Goal: Ask a question

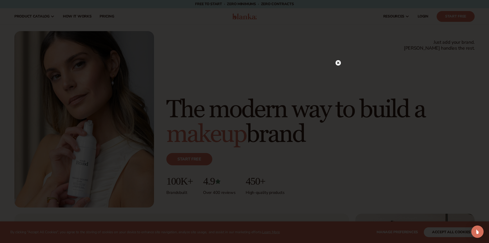
click at [339, 62] on circle at bounding box center [338, 62] width 5 height 5
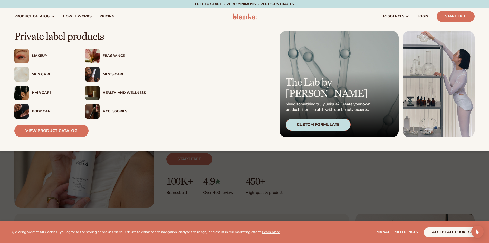
click at [37, 56] on div "Makeup" at bounding box center [53, 56] width 43 height 4
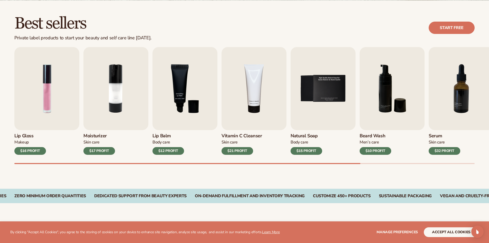
scroll to position [154, 0]
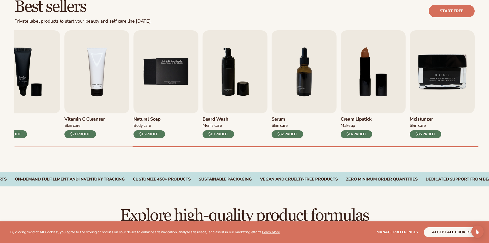
click at [480, 147] on div "Best sellers Private label products to start your beauty and self care line [DA…" at bounding box center [244, 78] width 489 height 188
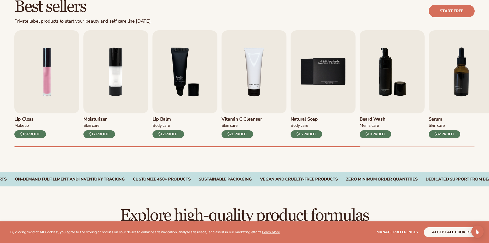
click at [107, 143] on div "Lip Gloss Makeup $16 PROFIT Moisturizer [MEDICAL_DATA] $17 PROFIT [MEDICAL_DATA…" at bounding box center [251, 88] width 475 height 117
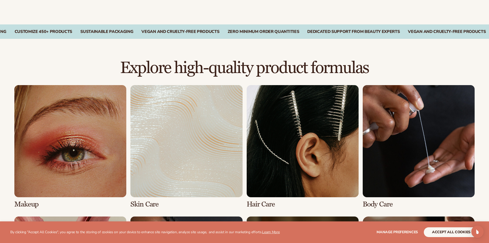
scroll to position [334, 0]
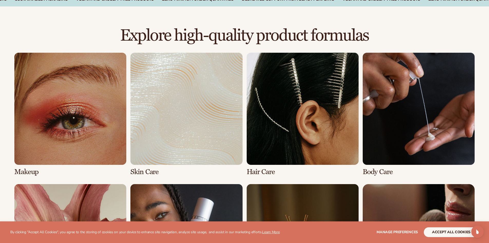
click at [86, 117] on link "1 / 8" at bounding box center [70, 114] width 112 height 123
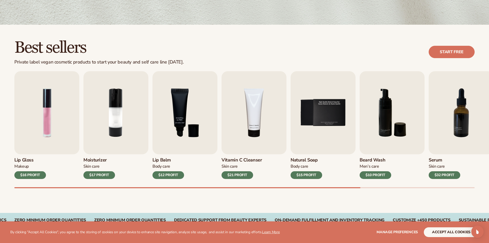
scroll to position [206, 0]
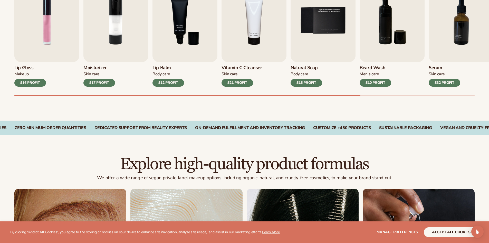
drag, startPoint x: 270, startPoint y: 96, endPoint x: 406, endPoint y: 96, distance: 136.4
click at [406, 96] on div "Best sellers Private label vegan cosmetic products to start your beauty and sel…" at bounding box center [244, 26] width 489 height 188
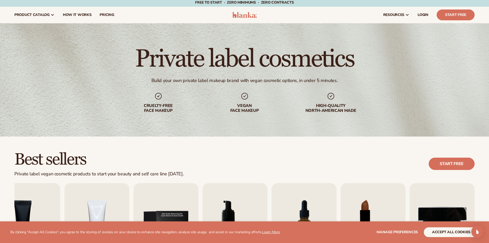
scroll to position [0, 0]
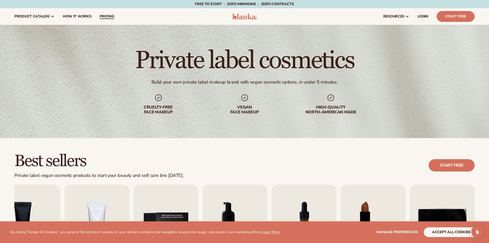
click at [101, 15] on span "pricing" at bounding box center [107, 16] width 14 height 4
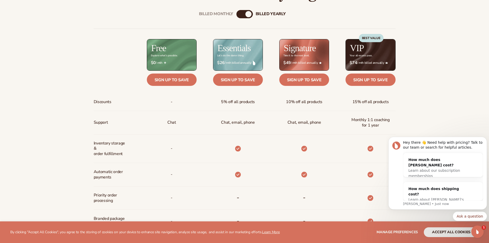
scroll to position [360, 0]
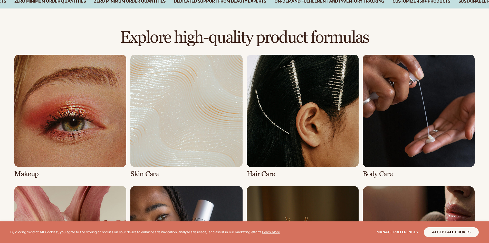
scroll to position [334, 0]
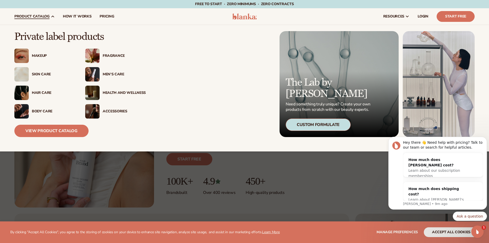
click at [35, 54] on div "Makeup" at bounding box center [53, 56] width 43 height 4
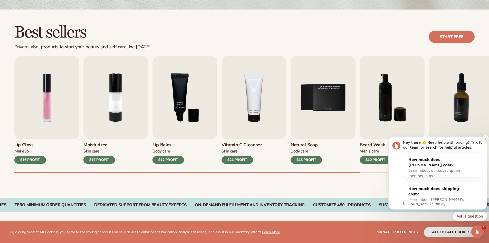
click at [485, 138] on icon "Dismiss notification" at bounding box center [485, 138] width 3 height 3
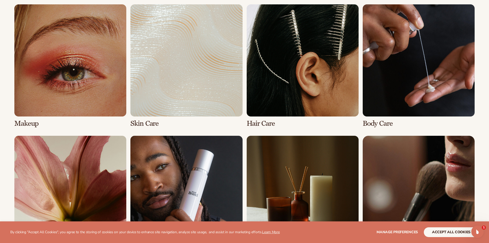
scroll to position [385, 0]
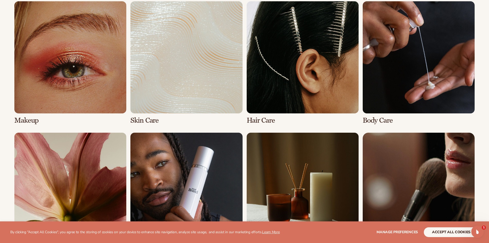
click at [69, 93] on link "1 / 8" at bounding box center [70, 62] width 112 height 123
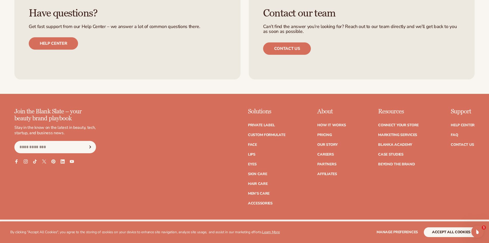
scroll to position [1100, 0]
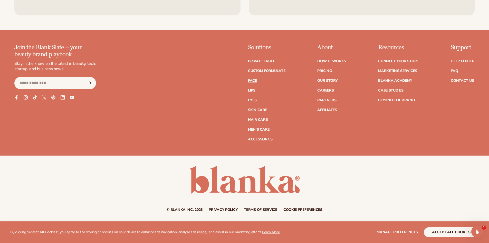
click at [251, 81] on link "Face" at bounding box center [252, 81] width 9 height 4
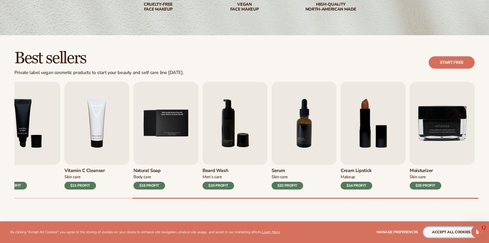
click at [450, 234] on button "accept all cookies" at bounding box center [451, 232] width 55 height 10
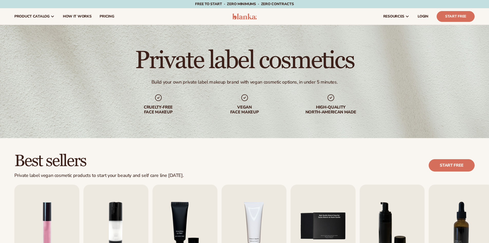
scroll to position [1100, 0]
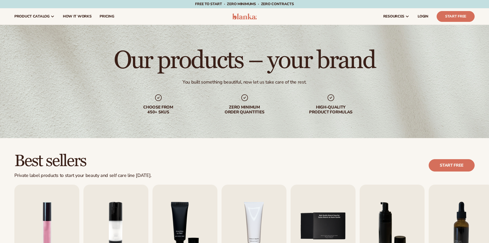
scroll to position [385, 0]
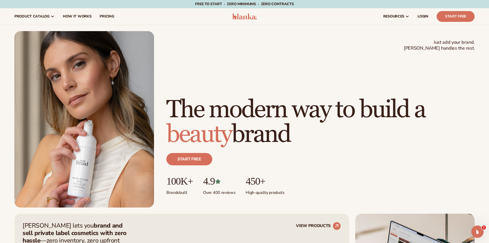
scroll to position [180, 0]
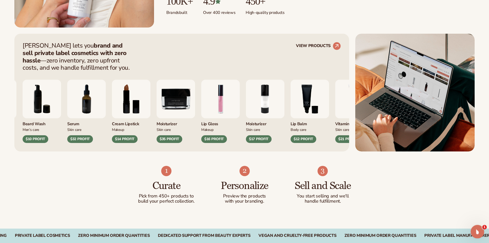
click at [475, 230] on icon "Open Intercom Messenger" at bounding box center [477, 231] width 8 height 8
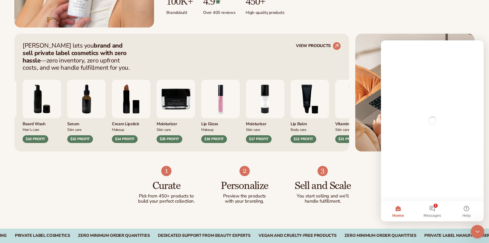
scroll to position [0, 0]
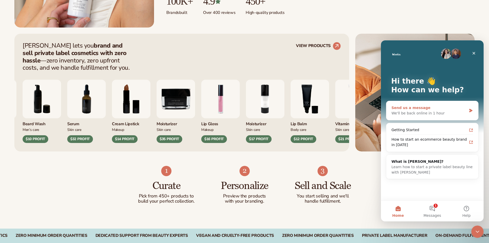
click at [447, 114] on div "We'll be back online in 1 hour" at bounding box center [429, 112] width 75 height 5
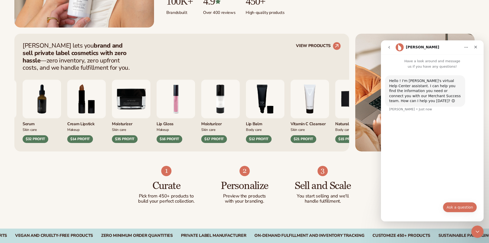
click at [452, 206] on button "Ask a question" at bounding box center [460, 207] width 34 height 10
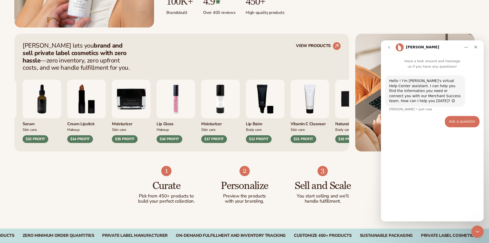
click at [404, 211] on div "Hello ! I'm [PERSON_NAME]'s virtual Help Center assistant. I can help you find …" at bounding box center [432, 143] width 103 height 148
click at [410, 188] on input "Your email" at bounding box center [433, 186] width 86 height 13
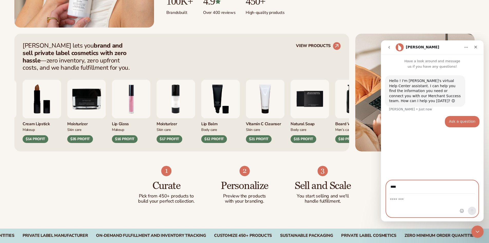
type input "**********"
click at [415, 204] on div "Intercom messenger" at bounding box center [433, 205] width 92 height 23
click at [408, 200] on textarea "Message…" at bounding box center [433, 198] width 92 height 9
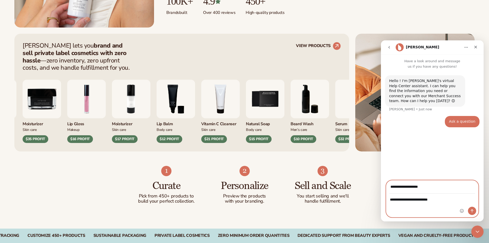
type textarea "**********"
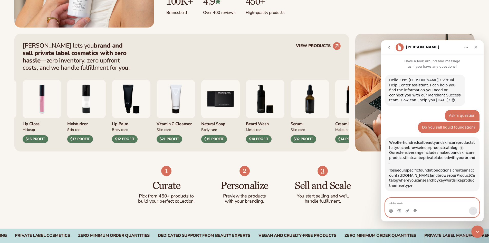
scroll to position [64, 0]
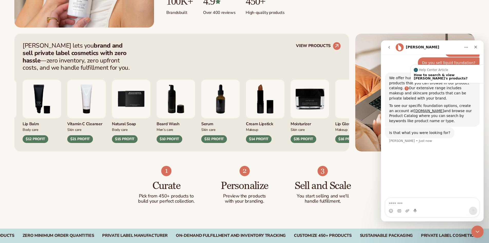
click at [409, 86] on link "Source reference 9234781:" at bounding box center [407, 88] width 4 height 4
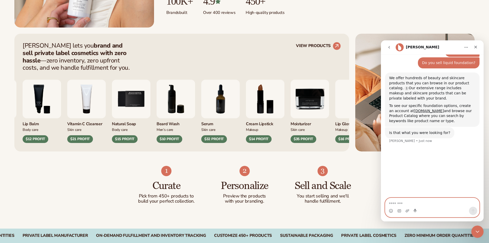
click at [409, 202] on textarea "Message…" at bounding box center [433, 202] width 94 height 9
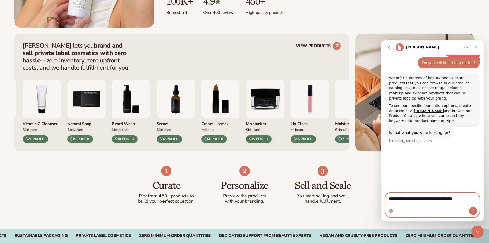
type textarea "**********"
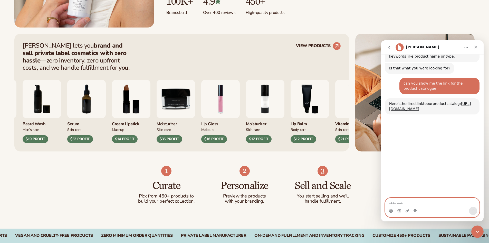
scroll to position [150, 0]
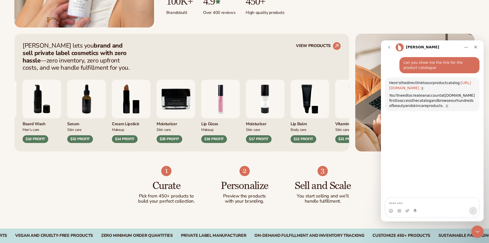
click at [432, 83] on link "[URL][DOMAIN_NAME]" at bounding box center [430, 85] width 82 height 9
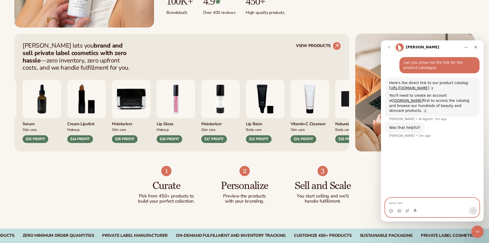
click at [398, 202] on textarea "Message…" at bounding box center [433, 202] width 94 height 9
type textarea "***"
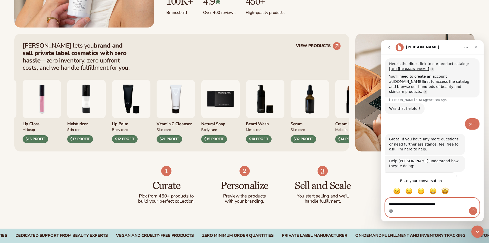
type textarea "**********"
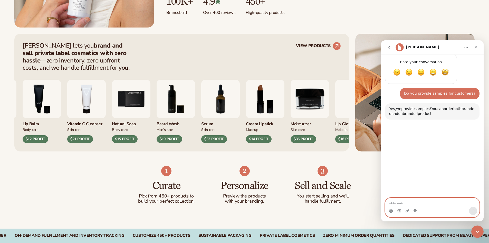
scroll to position [308, 0]
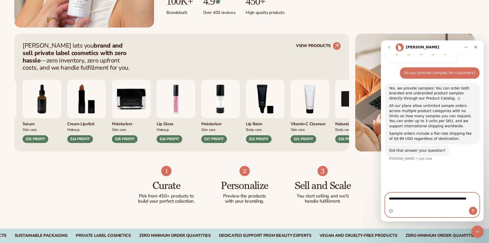
type textarea "**********"
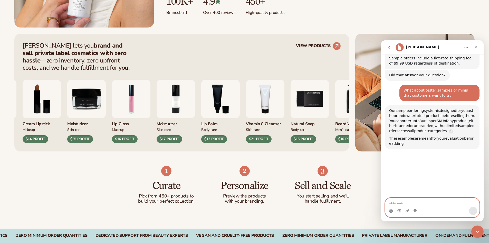
scroll to position [406, 0]
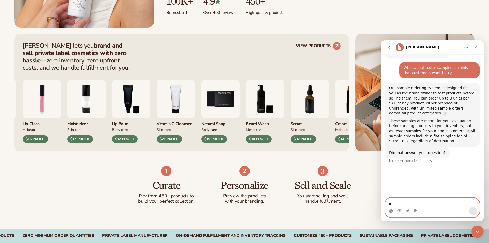
type textarea "***"
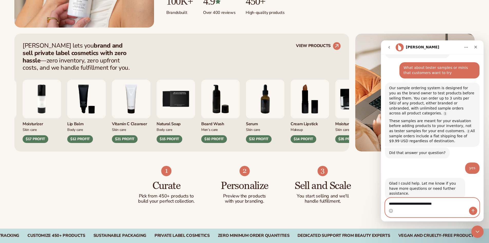
type textarea "**********"
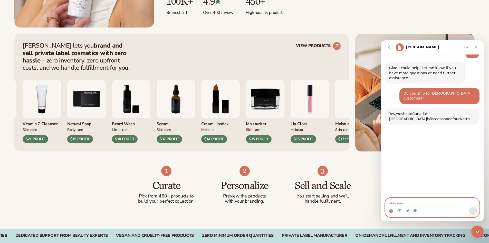
scroll to position [542, 0]
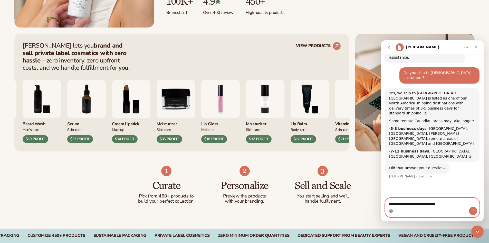
type textarea "**********"
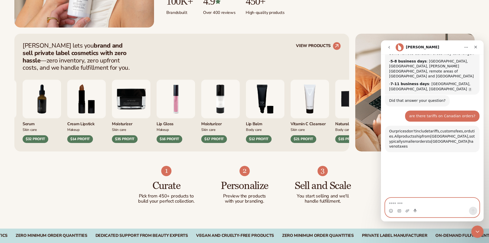
scroll to position [637, 0]
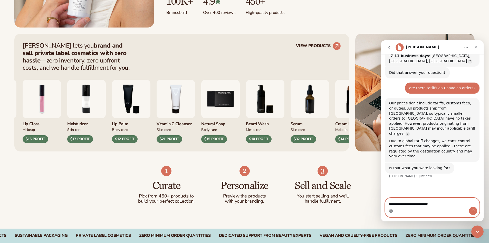
type textarea "**********"
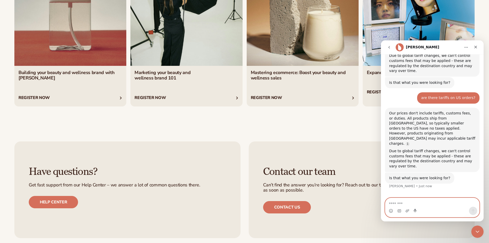
scroll to position [2329, 0]
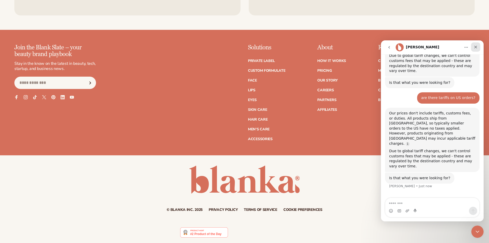
click at [478, 45] on div "Close" at bounding box center [475, 46] width 9 height 9
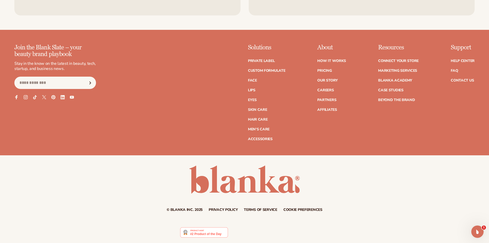
scroll to position [664, 0]
click at [456, 80] on link "Contact Us" at bounding box center [462, 81] width 23 height 4
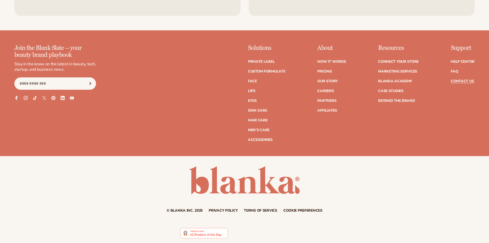
scroll to position [437, 0]
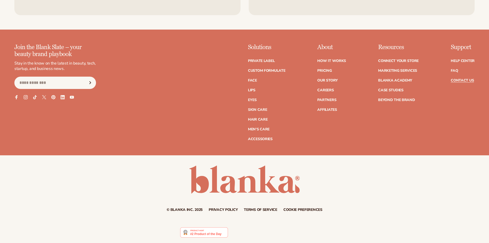
click at [255, 210] on link "Terms of service" at bounding box center [260, 210] width 33 height 4
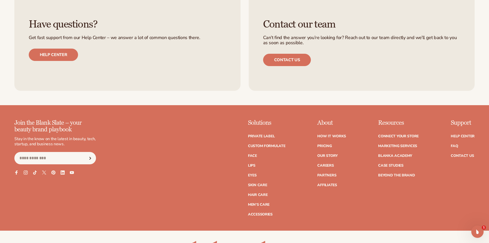
scroll to position [4208, 0]
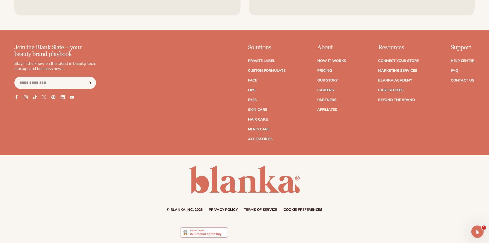
drag, startPoint x: 490, startPoint y: 12, endPoint x: 493, endPoint y: 238, distance: 225.8
click at [457, 72] on link "FAQ" at bounding box center [454, 71] width 7 height 4
